Goal: Information Seeking & Learning: Learn about a topic

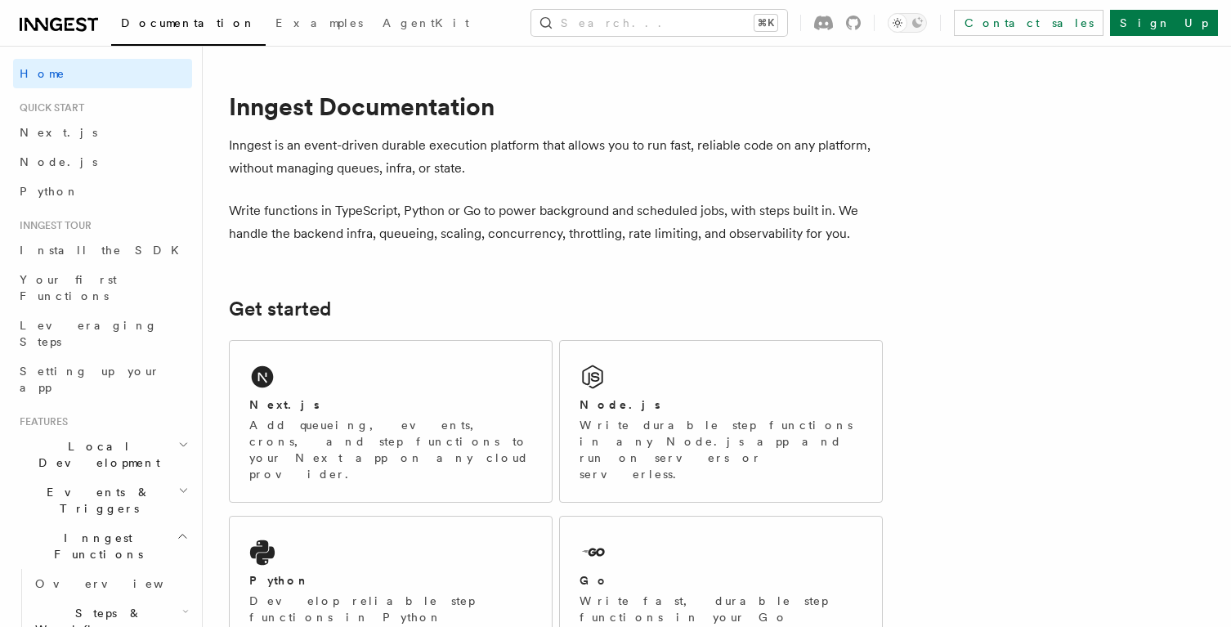
click at [95, 225] on h2 "Inngest tour" at bounding box center [102, 225] width 179 height 13
click at [74, 242] on span "Install the SDK" at bounding box center [104, 250] width 169 height 16
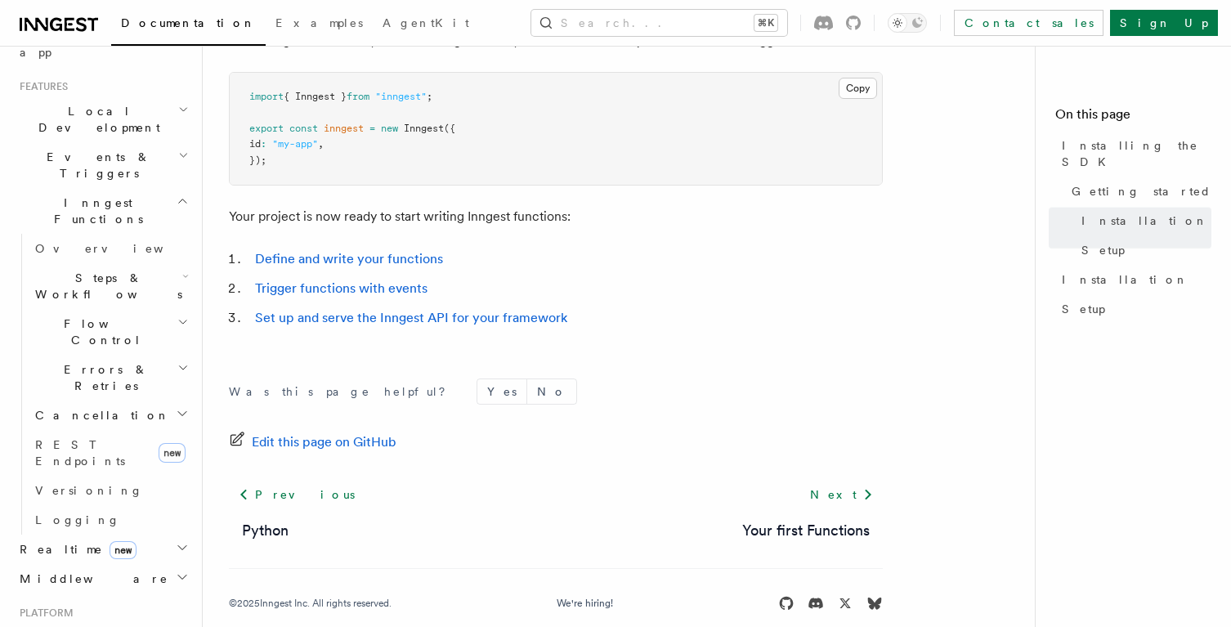
scroll to position [733, 0]
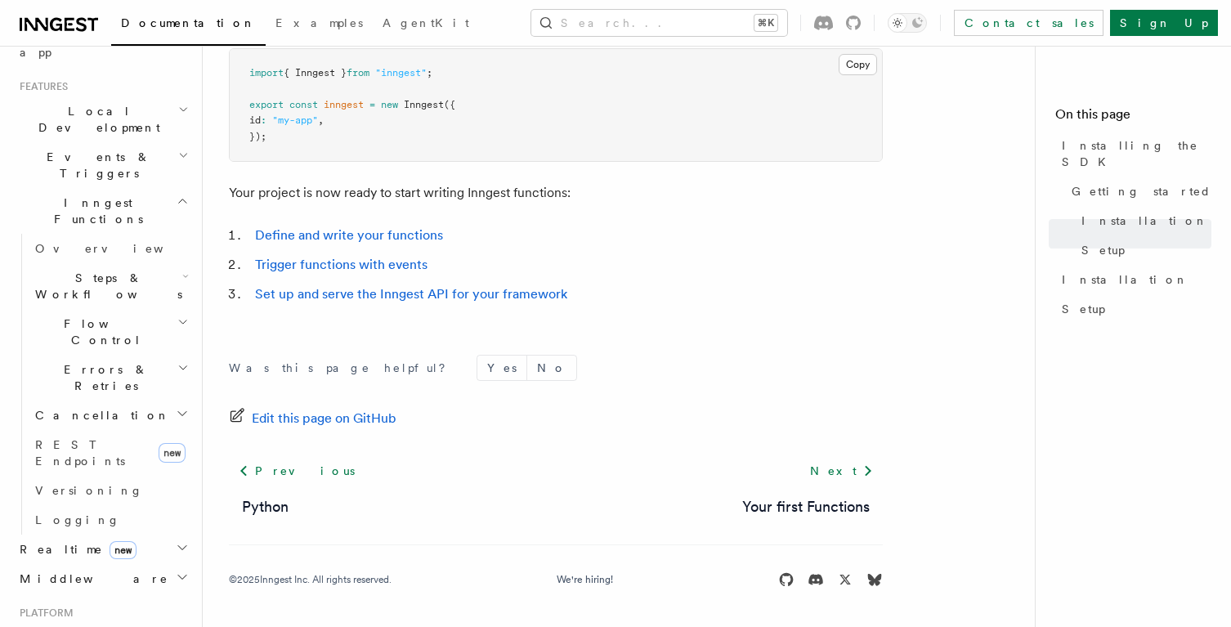
click at [105, 270] on span "Steps & Workflows" at bounding box center [106, 286] width 154 height 33
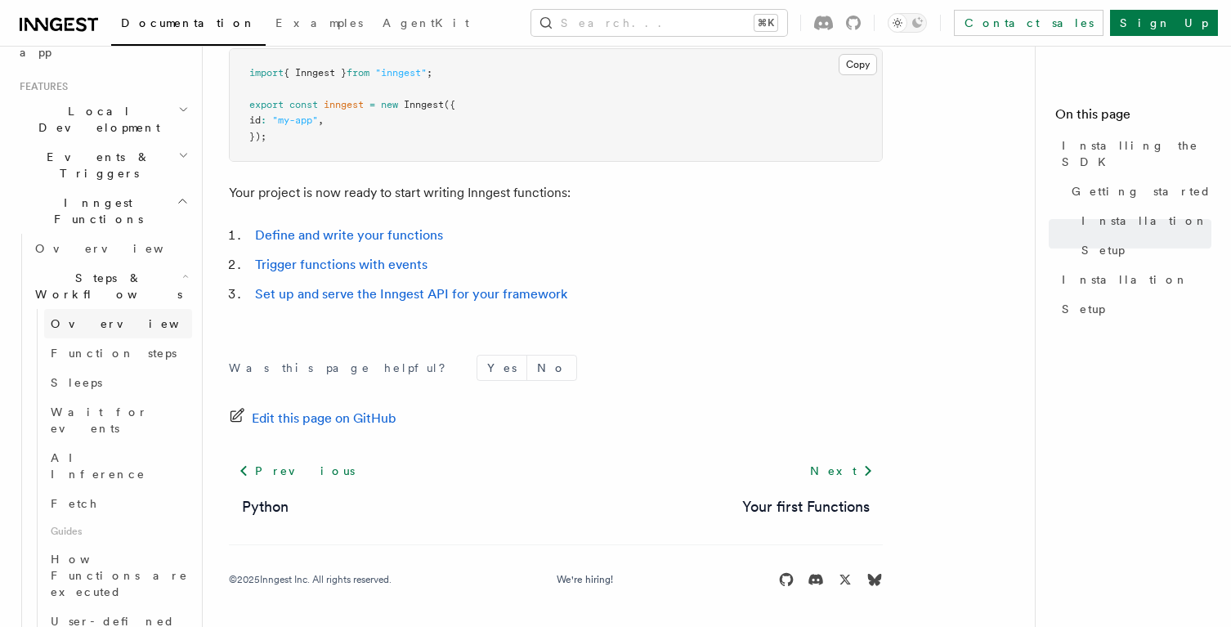
click at [92, 317] on span "Overview" at bounding box center [135, 323] width 168 height 13
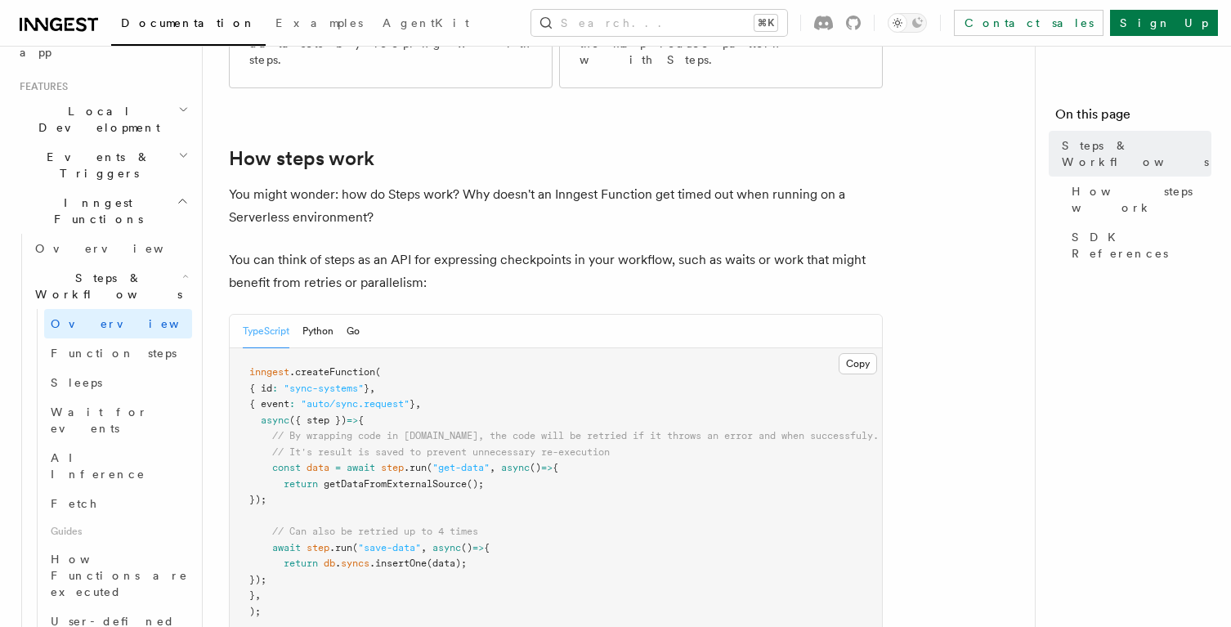
scroll to position [595, 0]
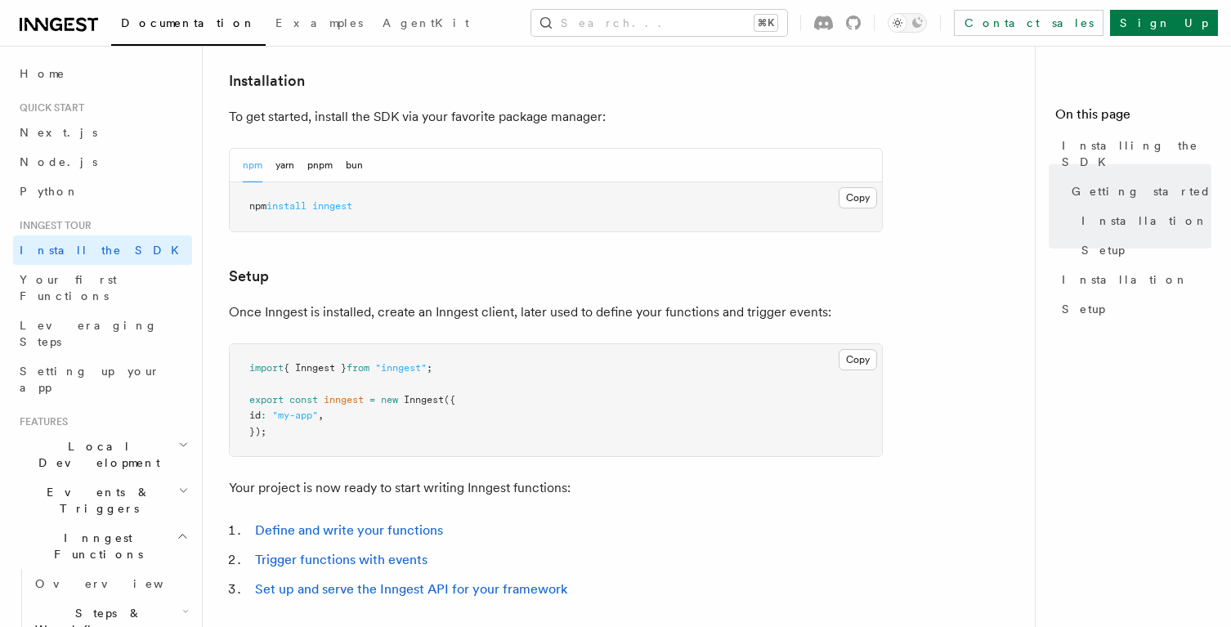
scroll to position [473, 0]
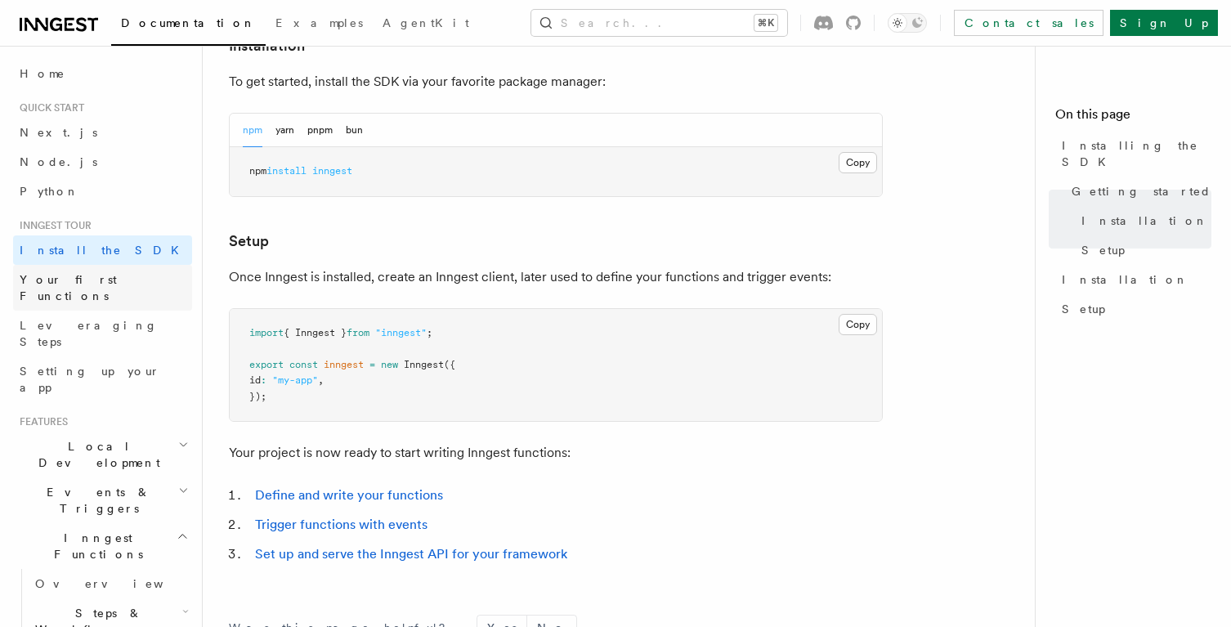
click at [95, 288] on link "Your first Functions" at bounding box center [102, 288] width 179 height 46
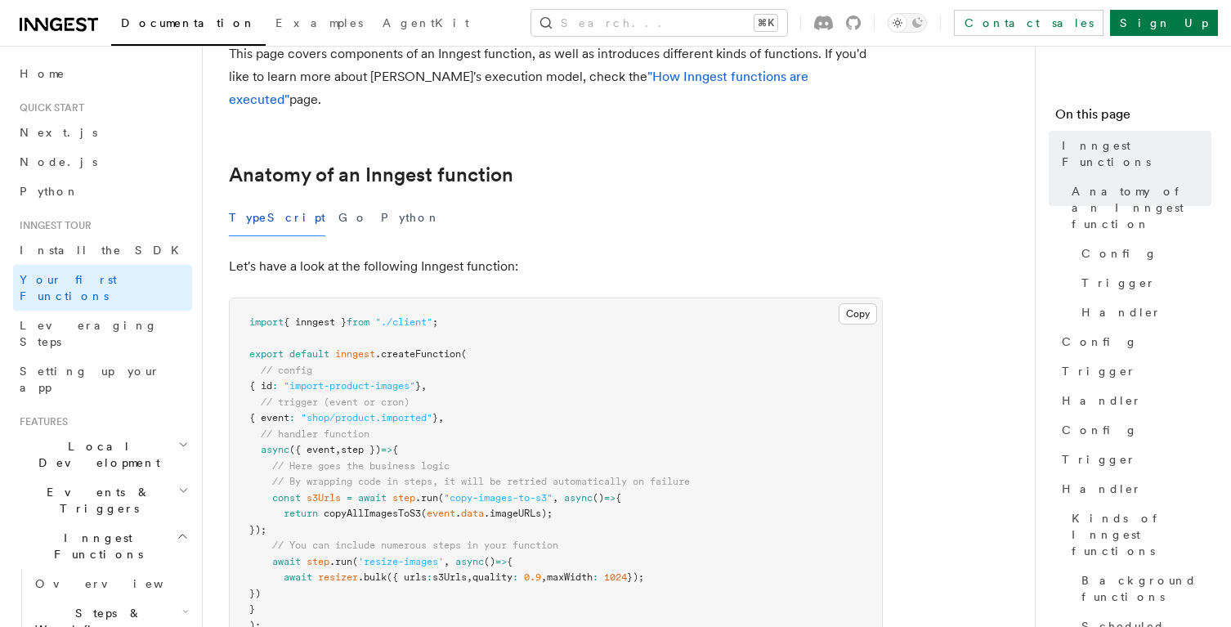
scroll to position [235, 0]
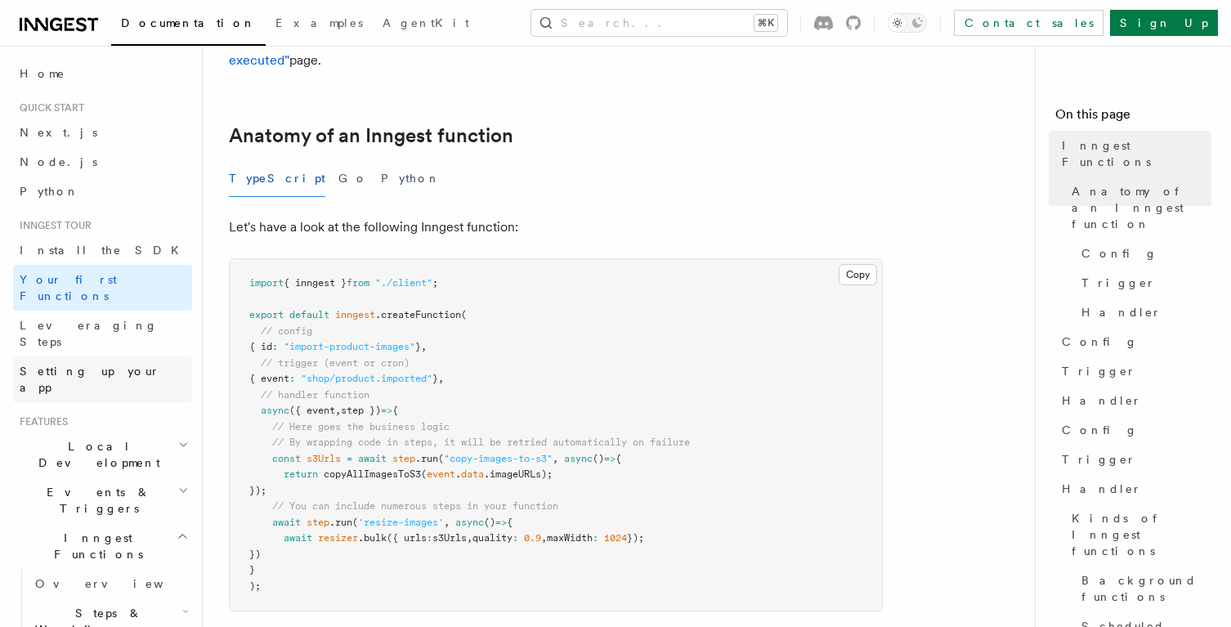
click at [161, 356] on link "Setting up your app" at bounding box center [102, 379] width 179 height 46
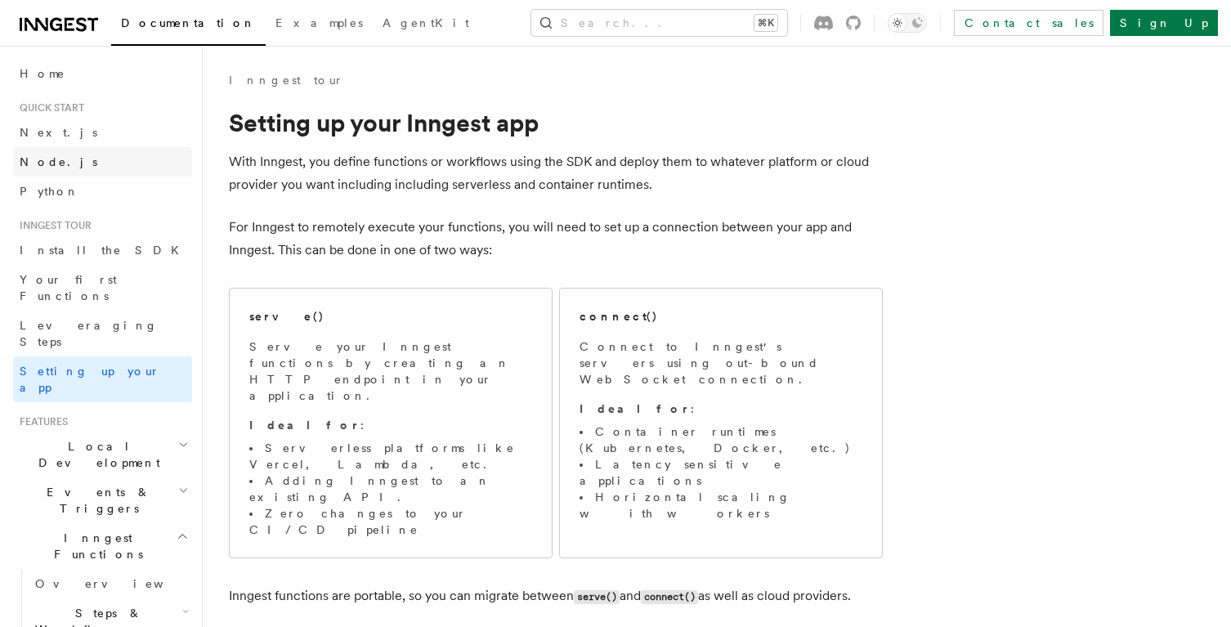
click at [64, 171] on link "Node.js" at bounding box center [102, 161] width 179 height 29
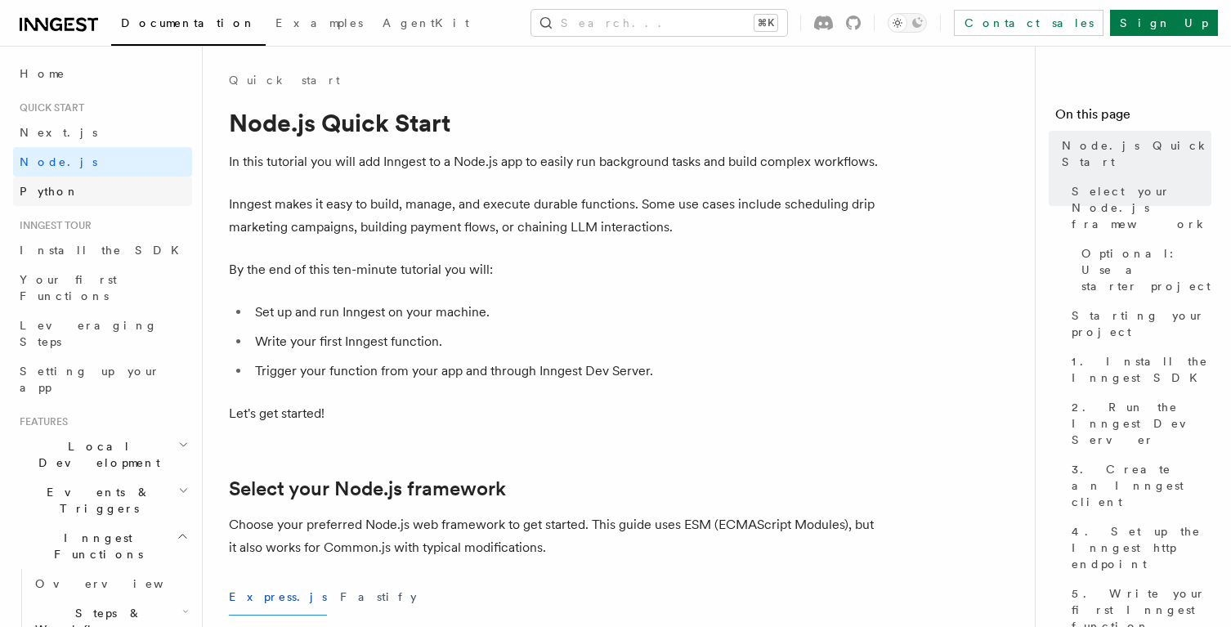
click at [65, 189] on link "Python" at bounding box center [102, 191] width 179 height 29
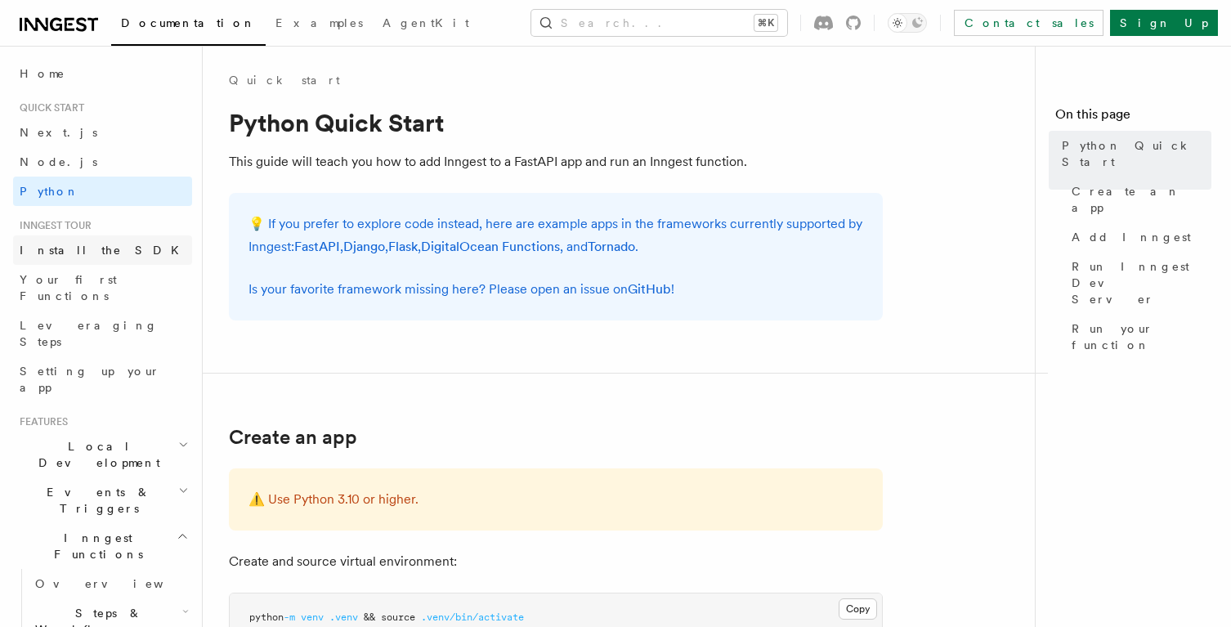
click at [88, 261] on link "Install the SDK" at bounding box center [102, 249] width 179 height 29
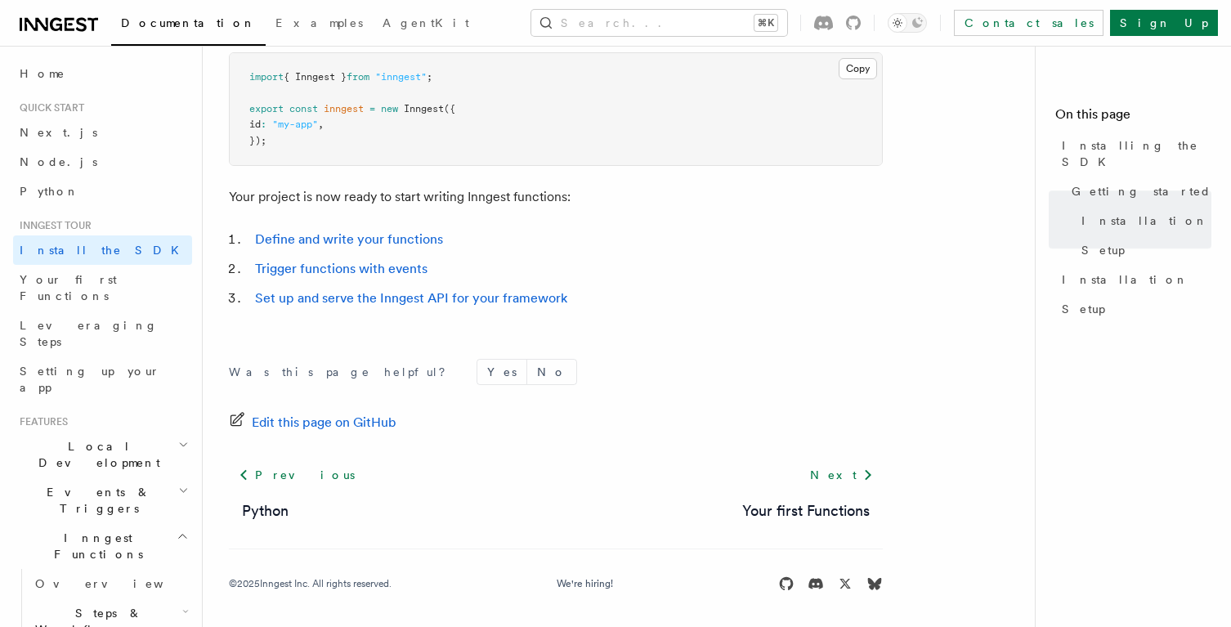
scroll to position [733, 0]
